Goal: Book appointment/travel/reservation

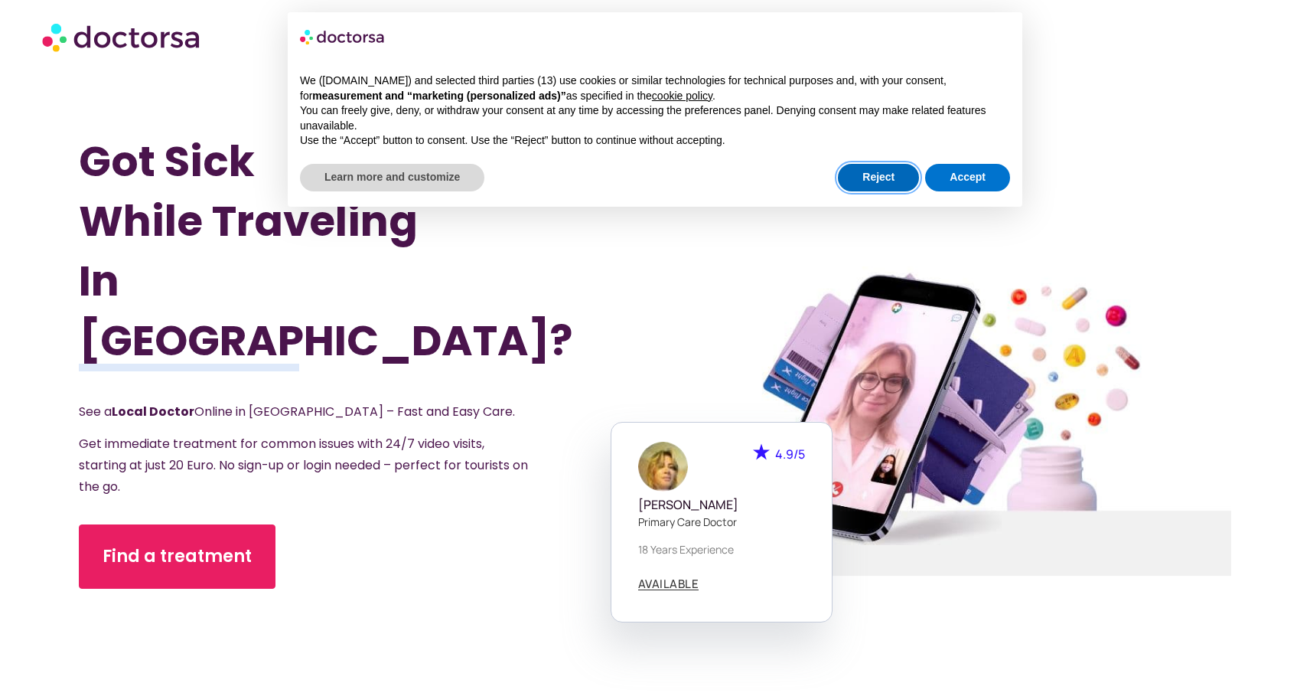
click at [898, 175] on button "Reject" at bounding box center [878, 178] width 81 height 28
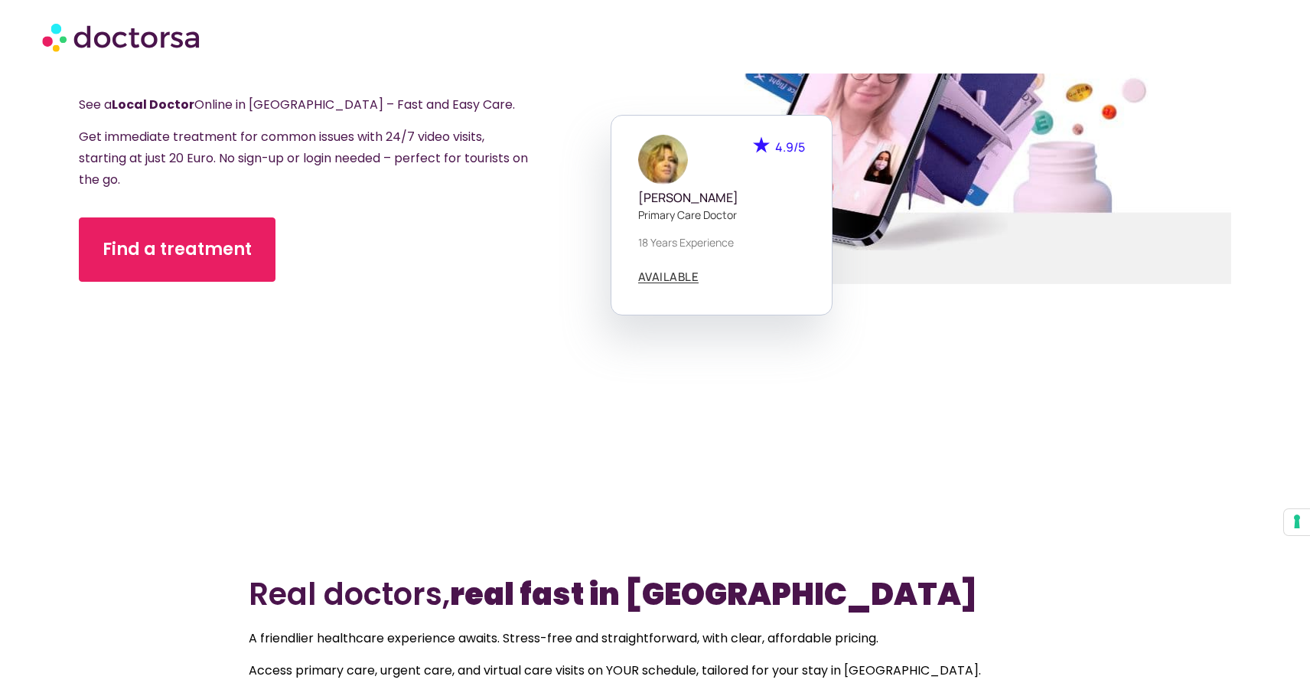
scroll to position [356, 0]
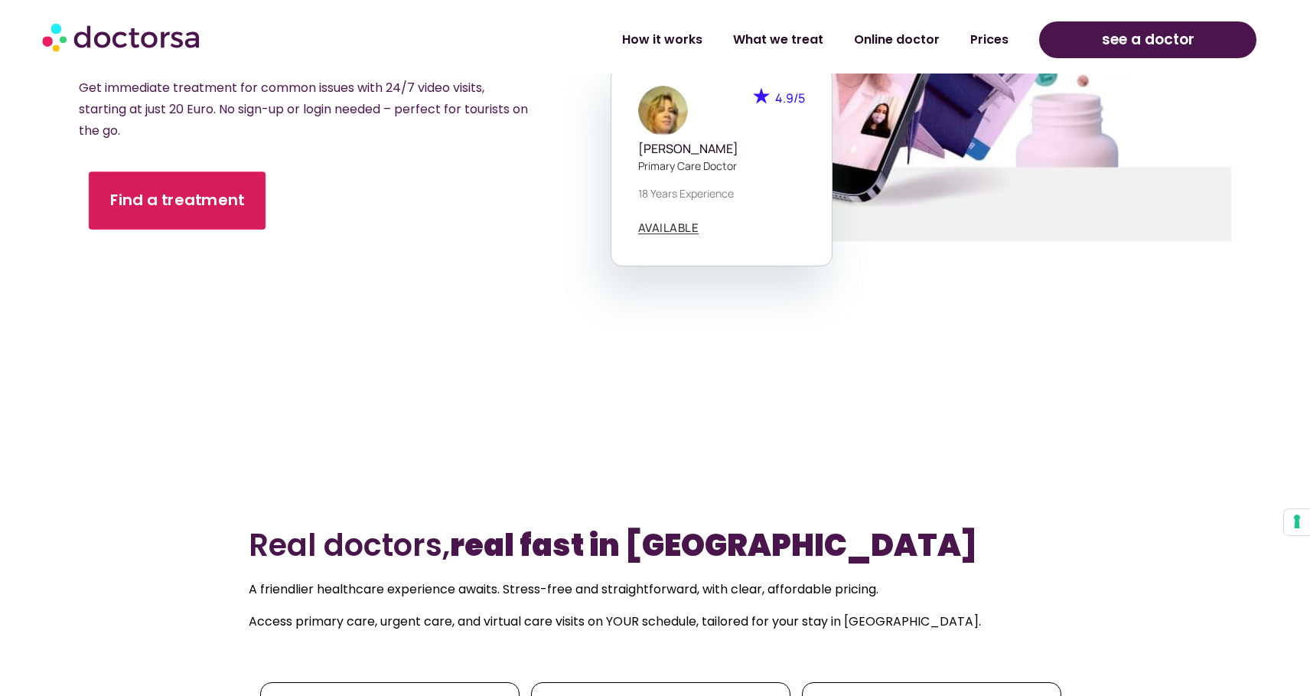
click at [182, 194] on link "Find a treatment" at bounding box center [177, 200] width 177 height 58
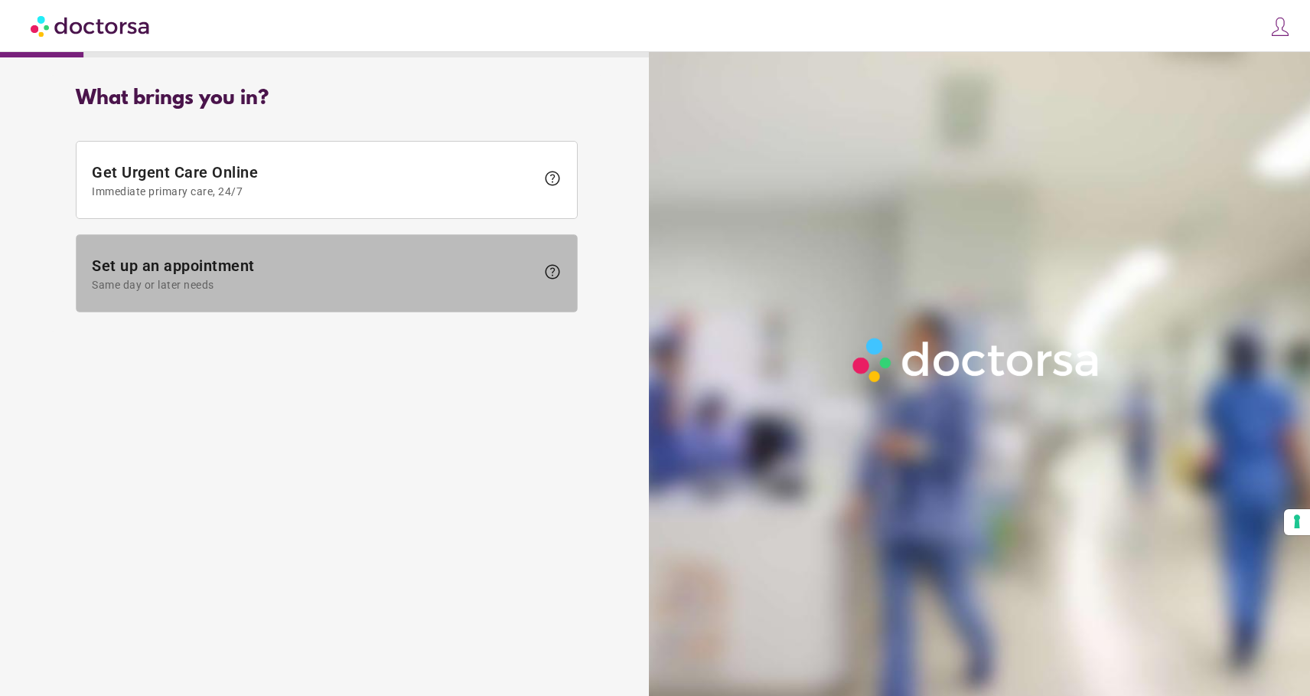
click at [203, 285] on span "Same day or later needs" at bounding box center [314, 285] width 444 height 12
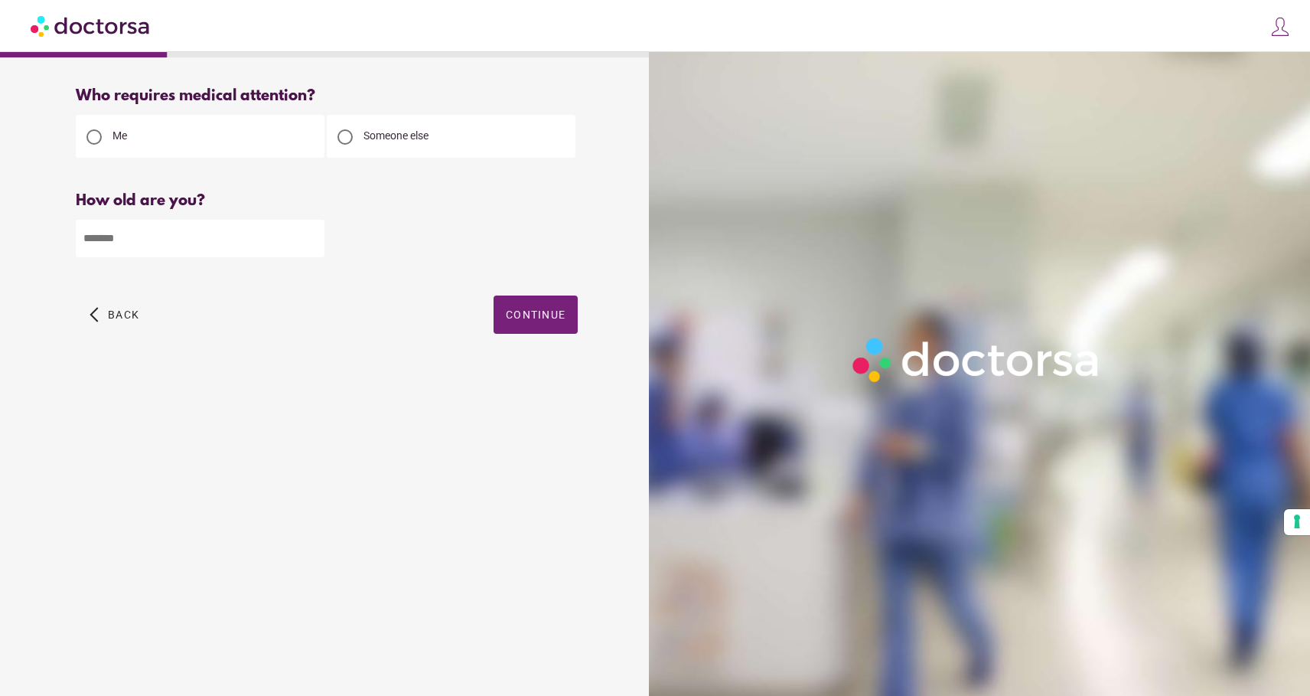
click at [237, 239] on input "number" at bounding box center [200, 239] width 249 height 38
type input "**"
click at [501, 312] on span "button" at bounding box center [536, 314] width 84 height 38
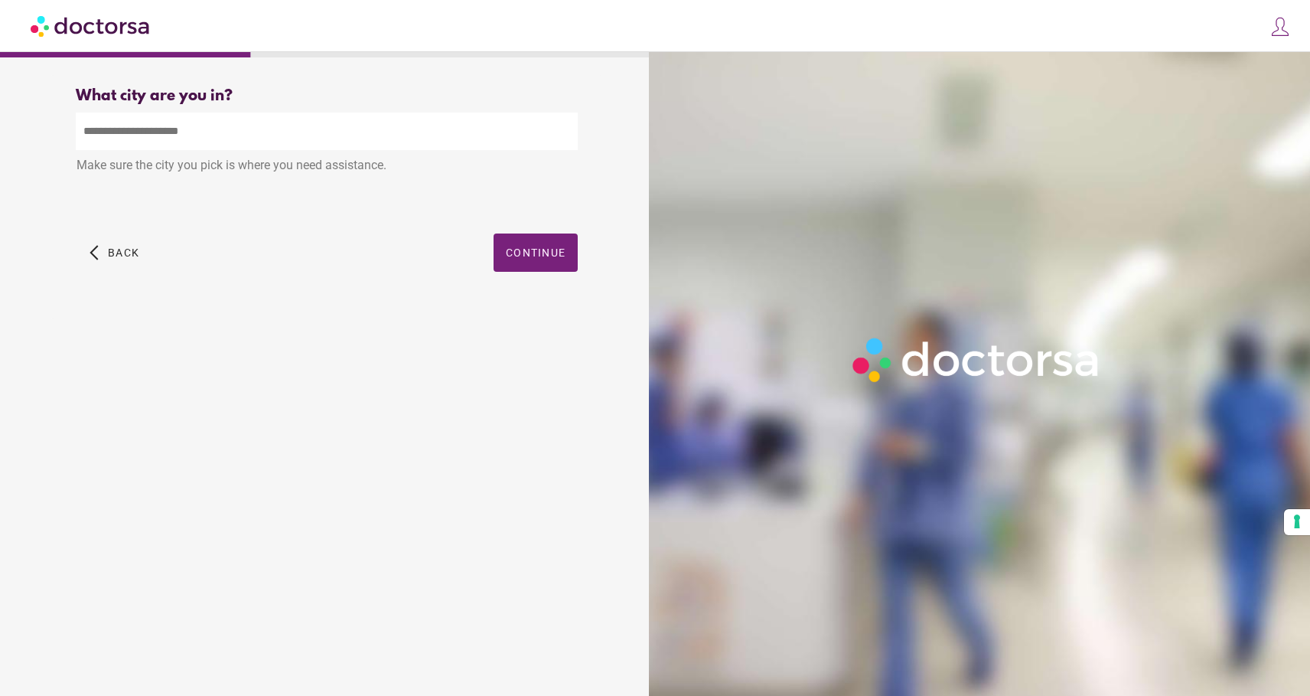
click at [344, 138] on input "text" at bounding box center [327, 132] width 502 height 38
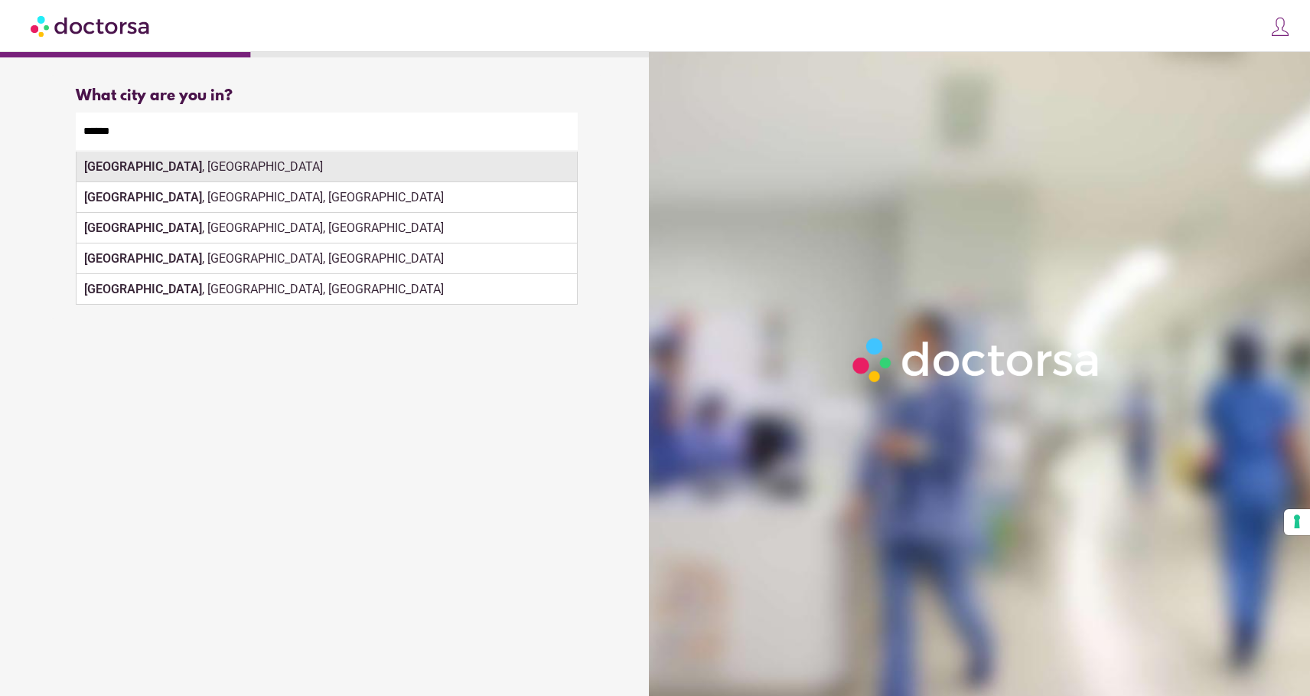
click at [521, 176] on div "[GEOGRAPHIC_DATA] , [GEOGRAPHIC_DATA]" at bounding box center [327, 167] width 501 height 31
type input "**********"
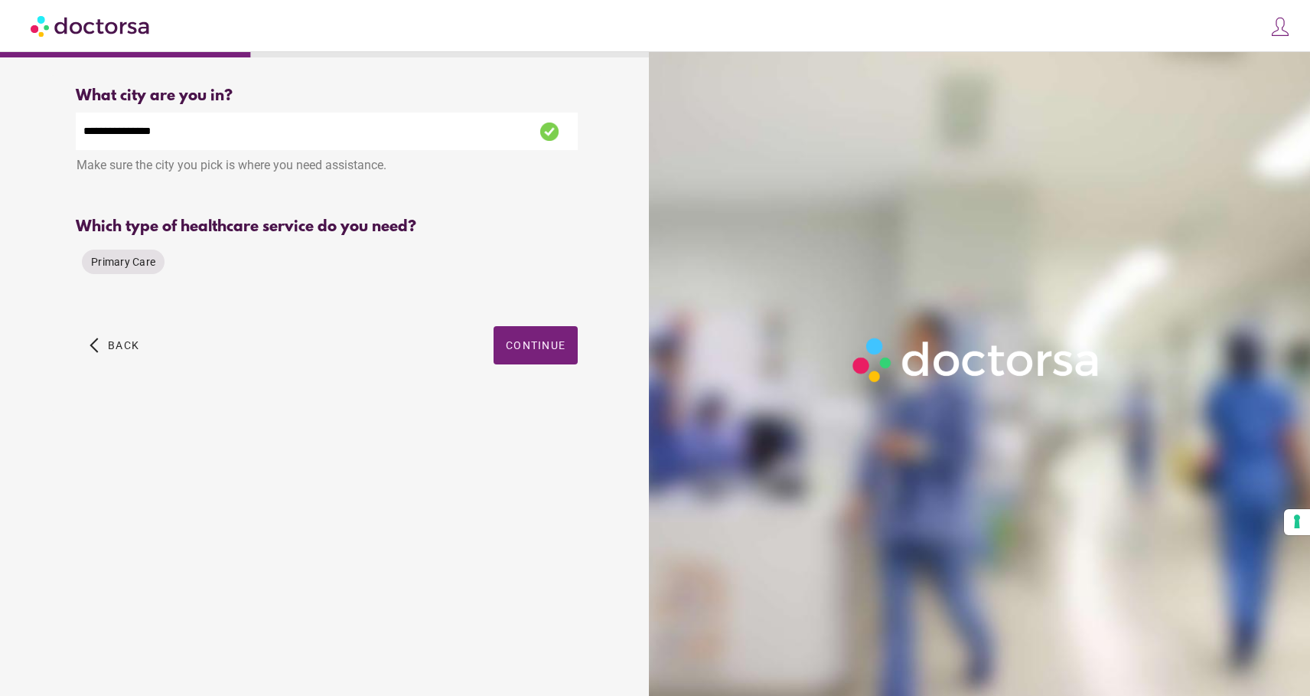
drag, startPoint x: 577, startPoint y: 237, endPoint x: 564, endPoint y: 285, distance: 49.2
click at [573, 263] on div "Which type of healthcare service do you need? Primary Care Please select one of…" at bounding box center [327, 264] width 502 height 93
click at [155, 265] on div "Primary Care" at bounding box center [123, 262] width 83 height 24
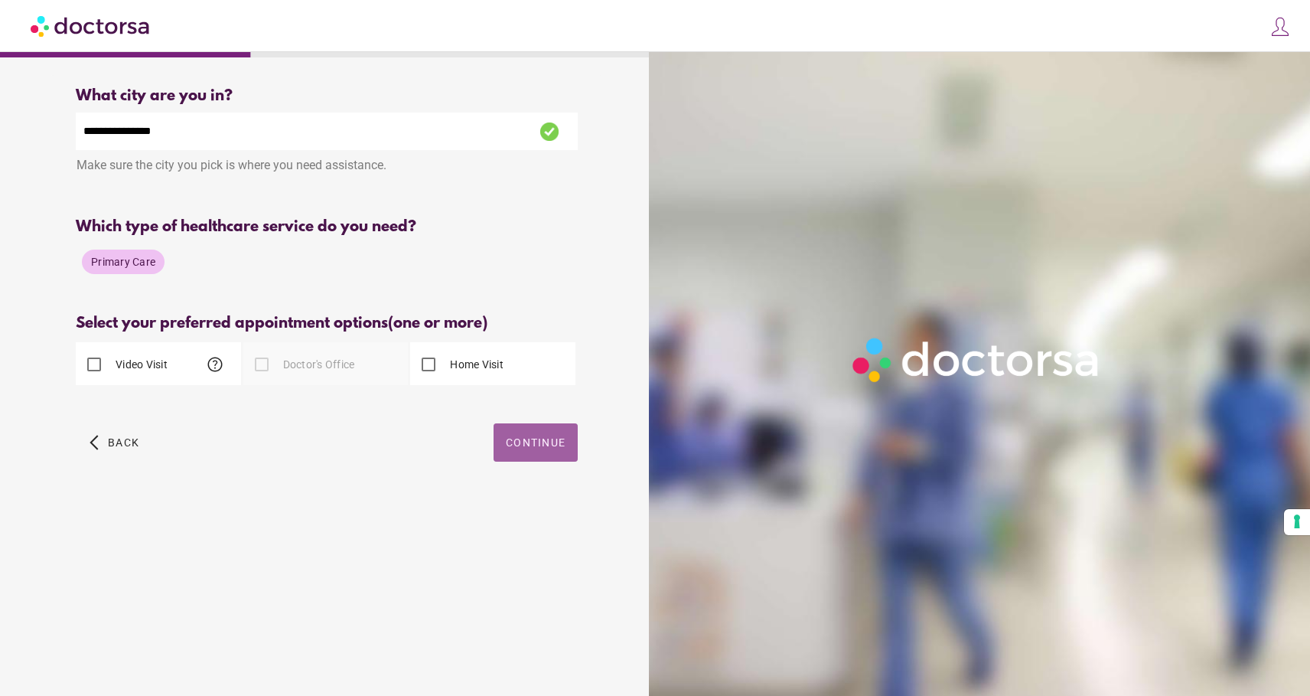
click at [563, 444] on span "Continue" at bounding box center [536, 442] width 60 height 12
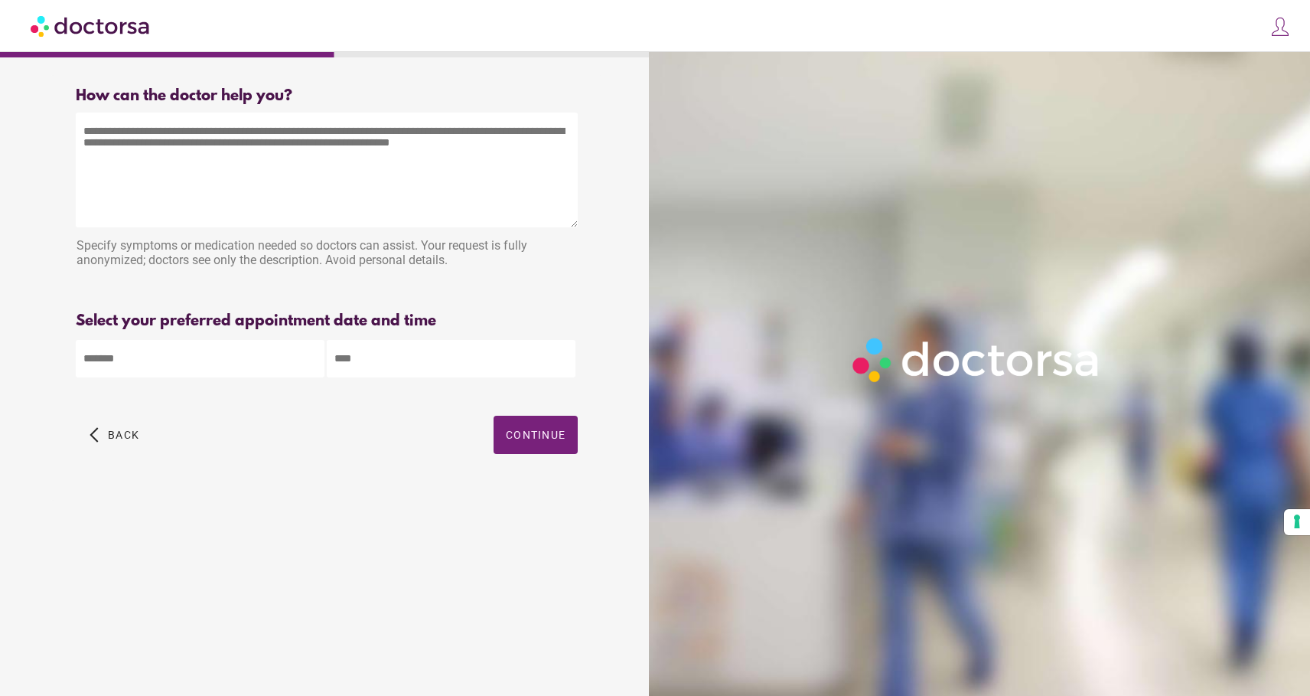
click at [93, 14] on img at bounding box center [91, 25] width 121 height 34
